Goal: Check status: Check status

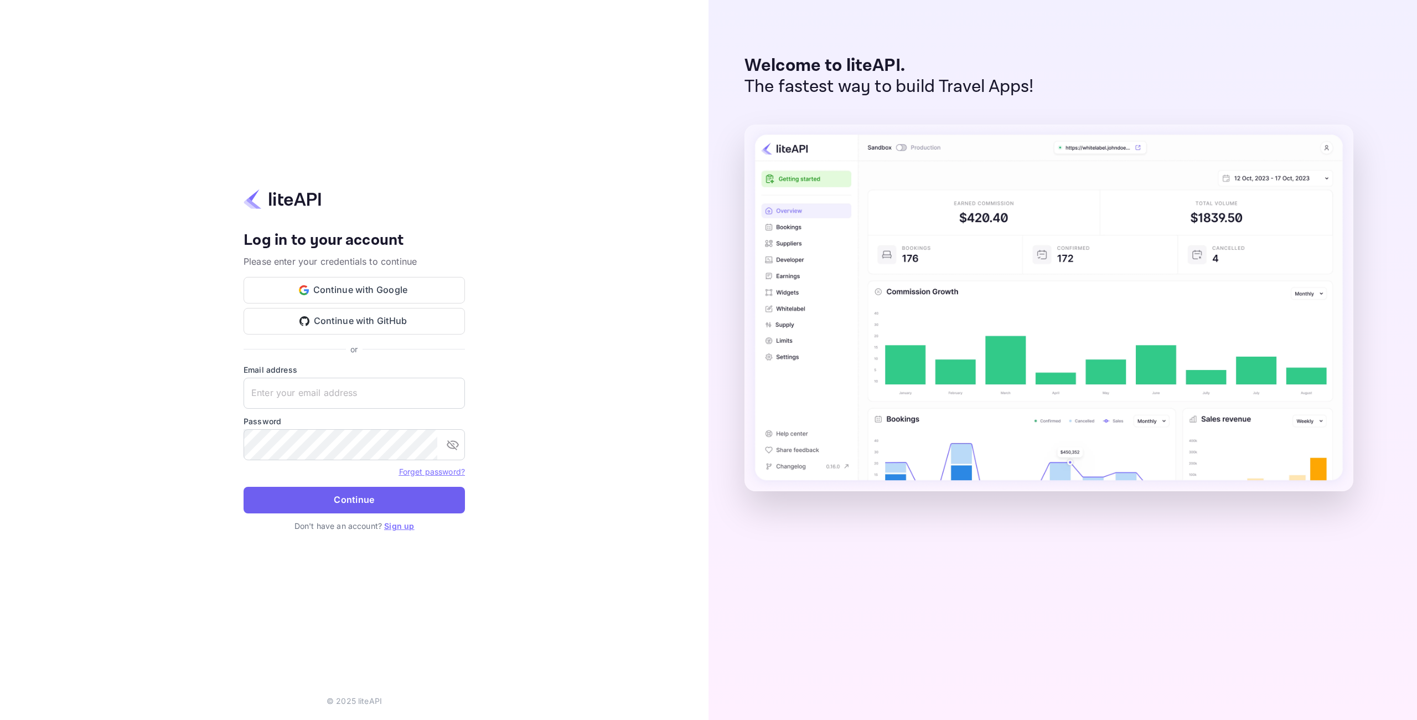
type input "adminpassword_support@yandex-team.ru"
click at [380, 495] on button "Continue" at bounding box center [354, 500] width 221 height 27
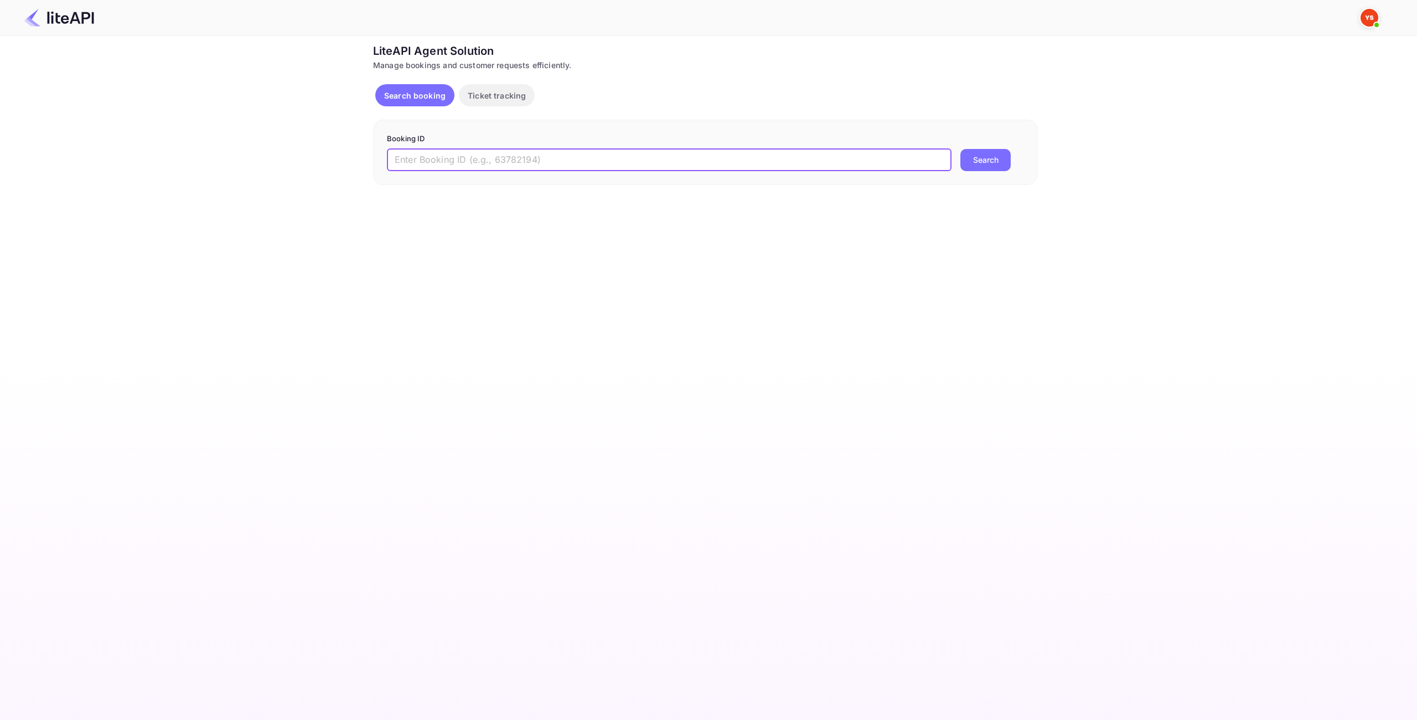
drag, startPoint x: 494, startPoint y: 161, endPoint x: 571, endPoint y: 189, distance: 82.2
click at [494, 161] on input "text" at bounding box center [669, 160] width 565 height 22
paste input "8814480"
type input "8814480"
click at [964, 159] on button "Search" at bounding box center [985, 160] width 50 height 22
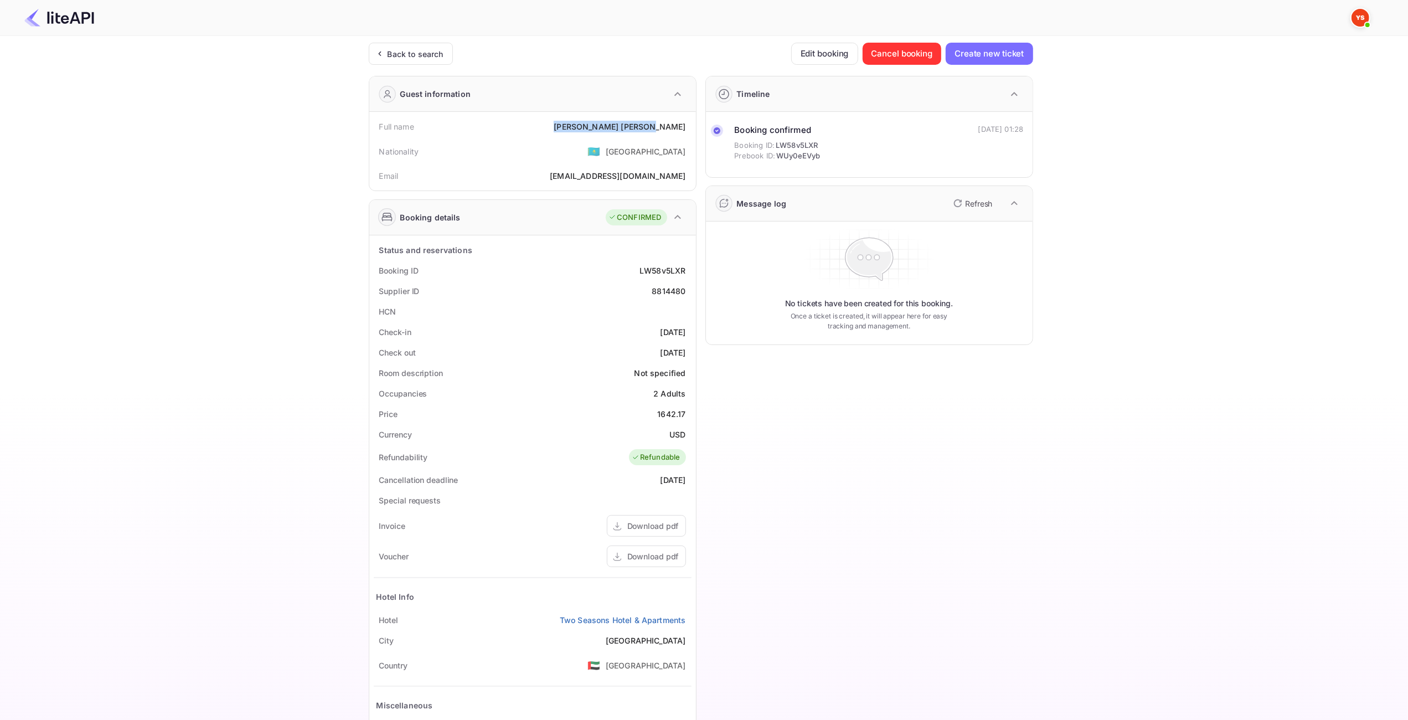
drag, startPoint x: 689, startPoint y: 125, endPoint x: 609, endPoint y: 124, distance: 79.7
click at [609, 124] on div "Full name [PERSON_NAME]" at bounding box center [533, 126] width 318 height 20
copy div "[PERSON_NAME]"
click at [672, 410] on div "1642.17" at bounding box center [671, 414] width 28 height 12
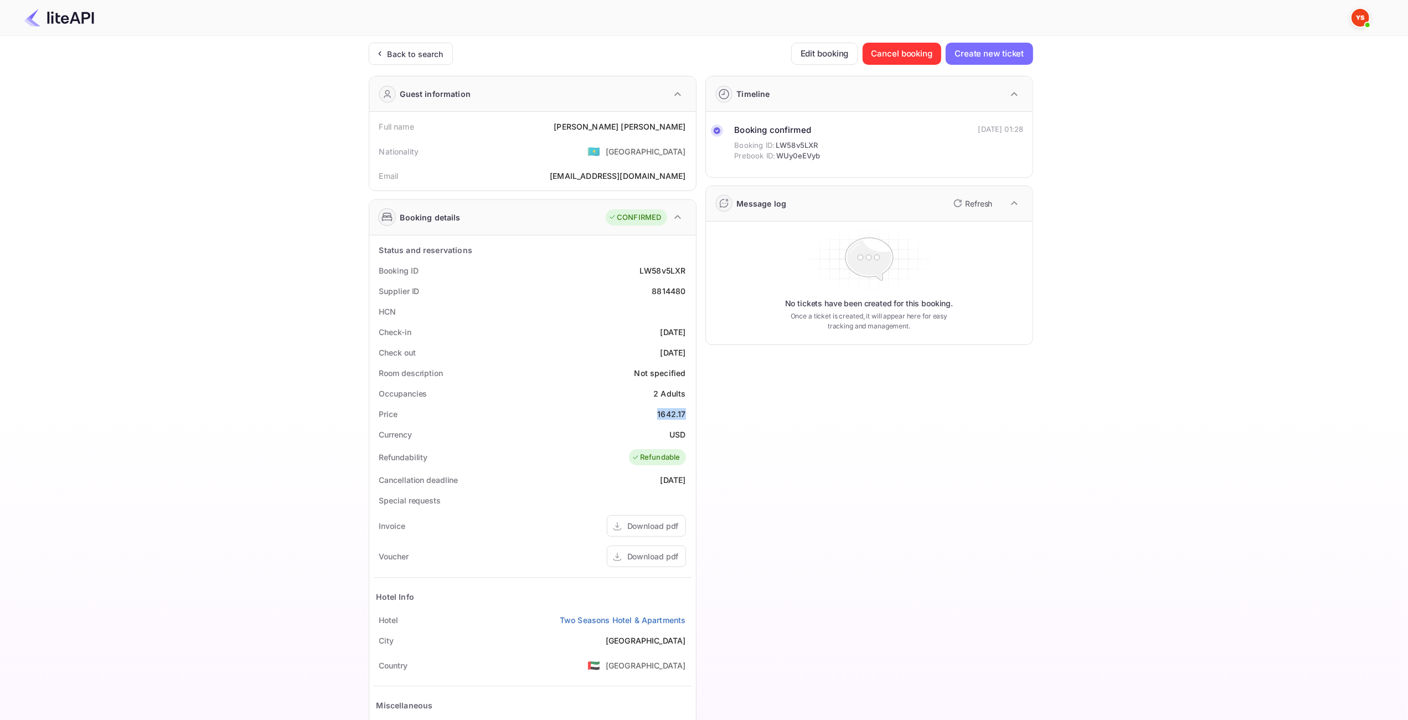
copy div "1642.17"
